Goal: Find specific page/section: Find specific page/section

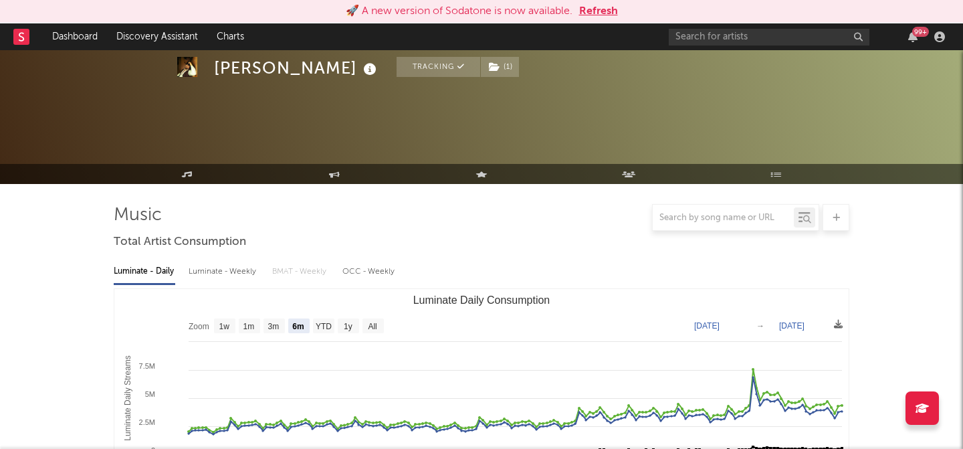
select select "6m"
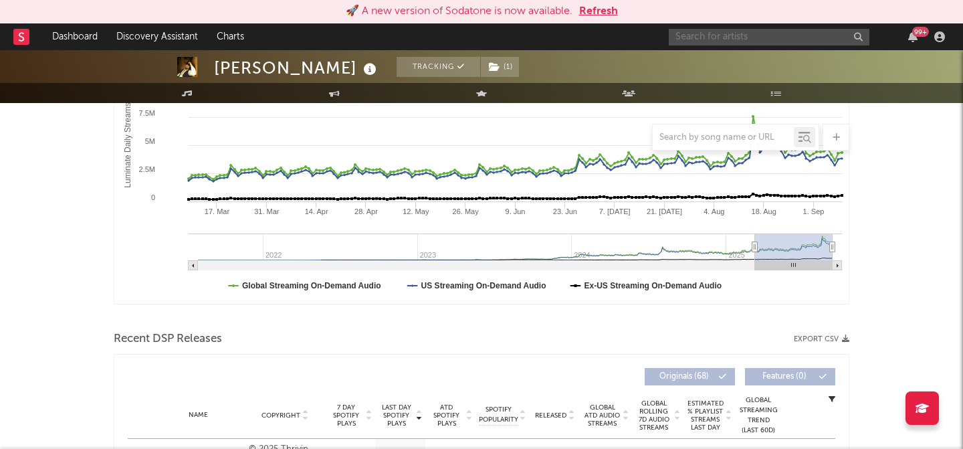
click at [714, 40] on input "text" at bounding box center [769, 37] width 201 height 17
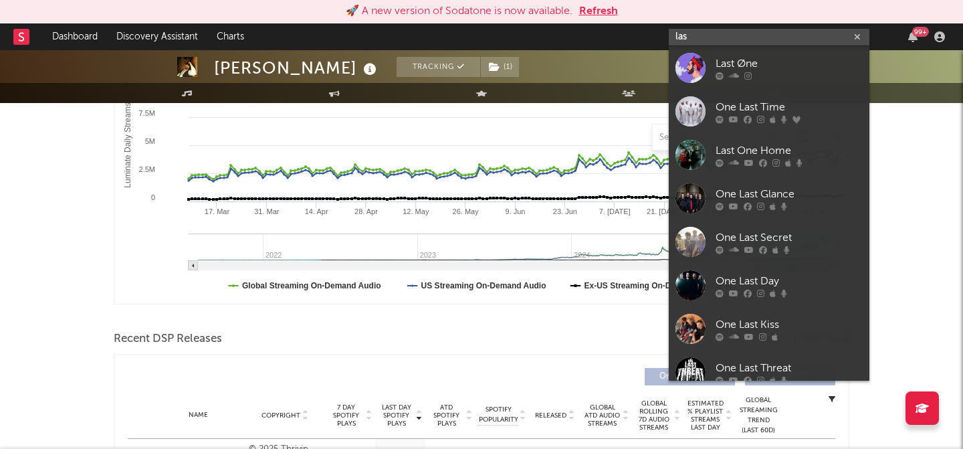
type input "la"
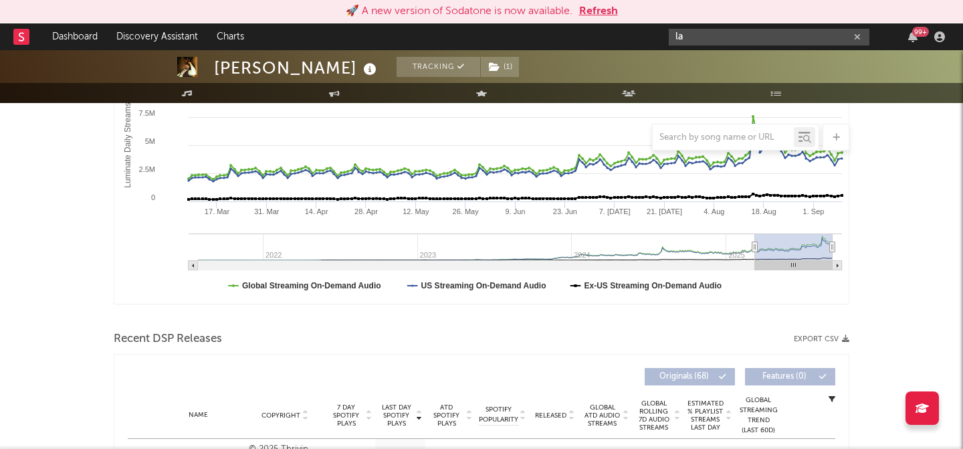
click at [587, 10] on button "Refresh" at bounding box center [598, 11] width 39 height 16
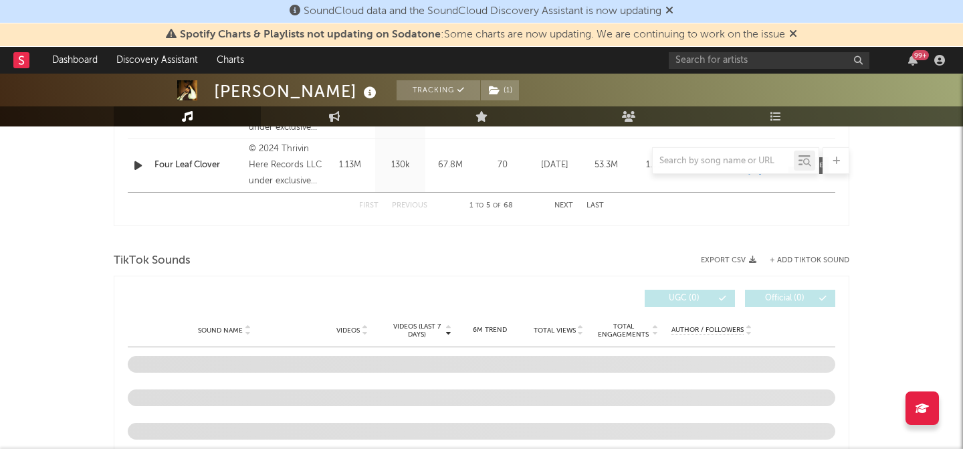
select select "6m"
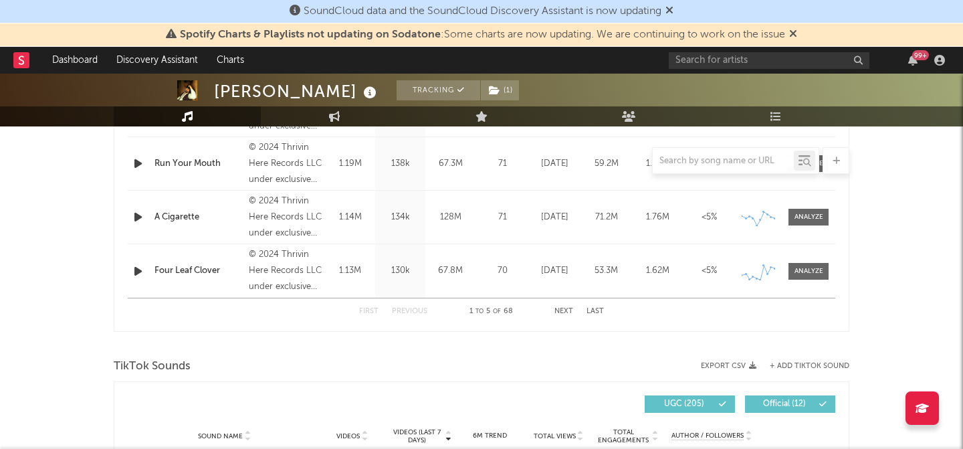
scroll to position [868, 0]
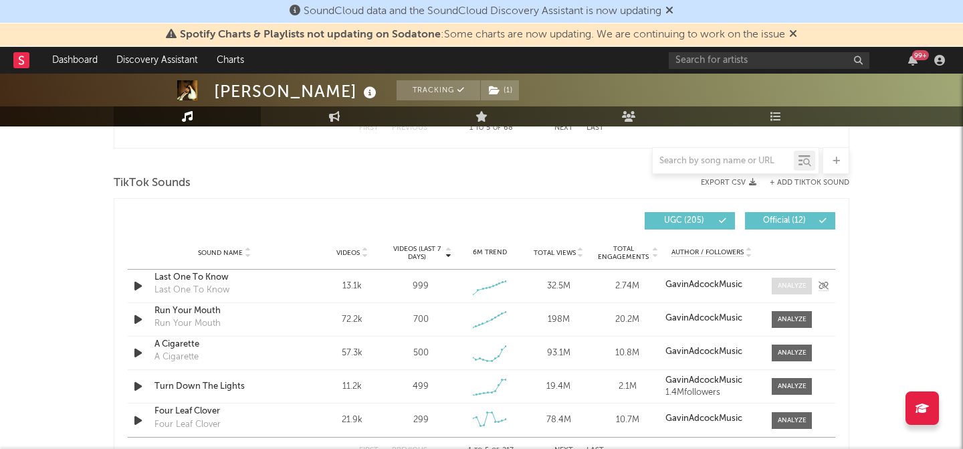
click at [794, 288] on div at bounding box center [792, 286] width 29 height 10
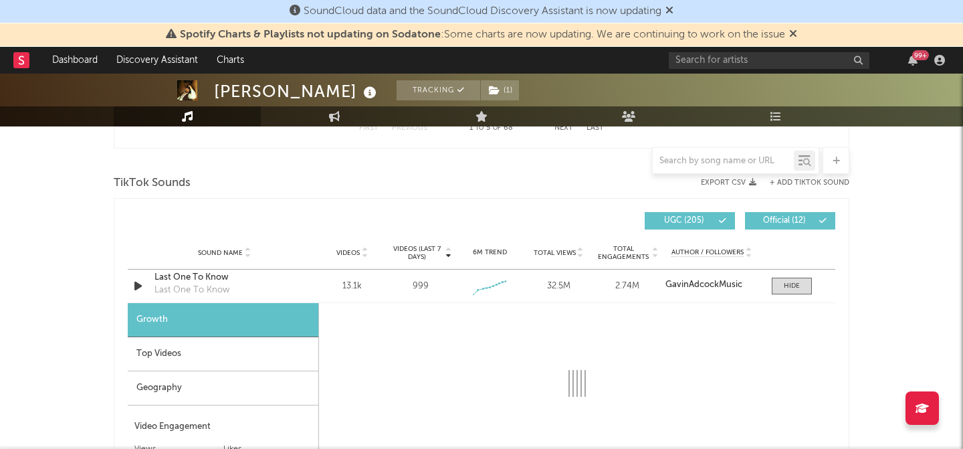
select select "1w"
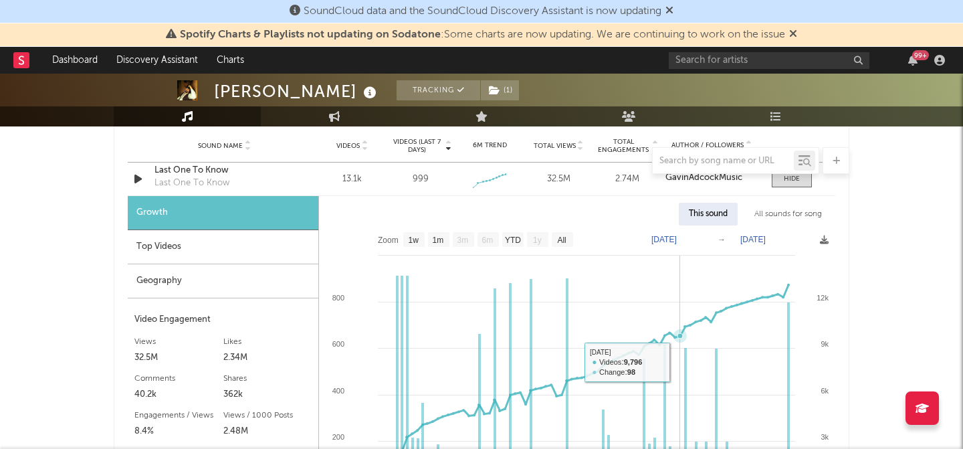
scroll to position [969, 0]
